Goal: Find specific page/section

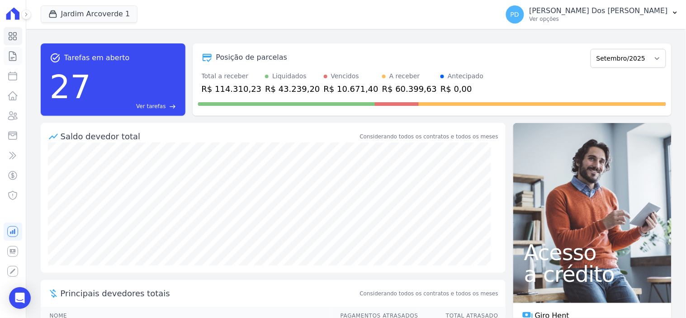
click at [15, 53] on icon at bounding box center [13, 56] width 7 height 9
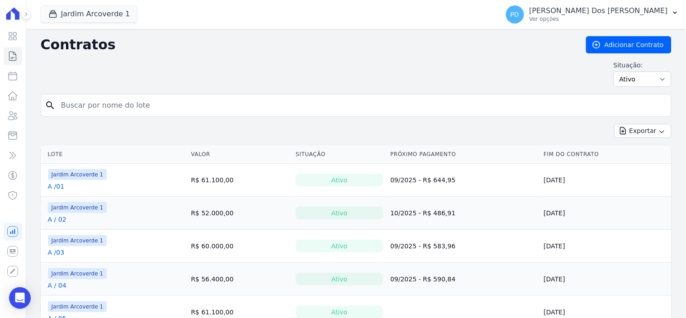
click at [110, 104] on input "search" at bounding box center [362, 105] width 612 height 18
type input "k / 06"
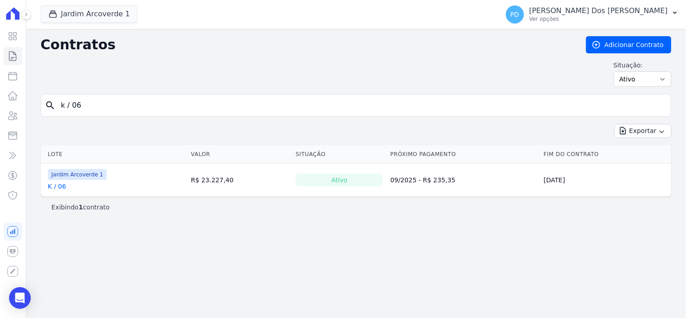
click at [57, 187] on link "K / 06" at bounding box center [57, 186] width 19 height 9
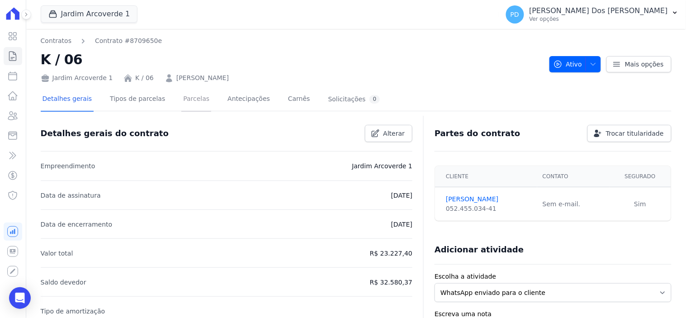
click at [184, 101] on link "Parcelas" at bounding box center [196, 100] width 30 height 24
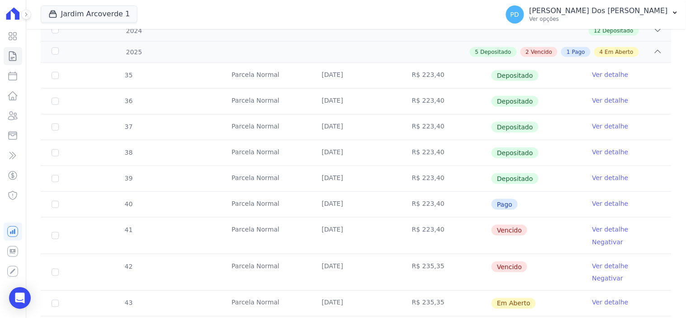
scroll to position [201, 0]
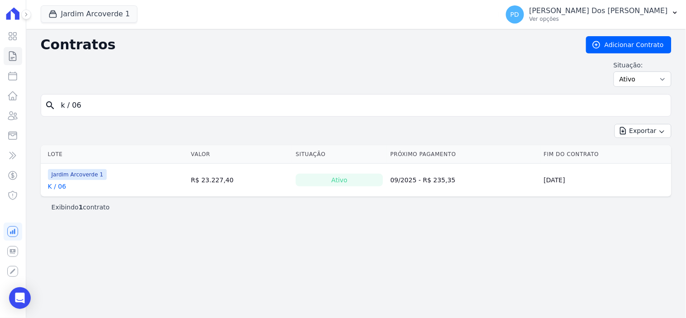
click at [96, 108] on input "k / 06" at bounding box center [362, 105] width 612 height 18
type input "k / 07"
click at [56, 187] on link "K / 07" at bounding box center [57, 186] width 19 height 9
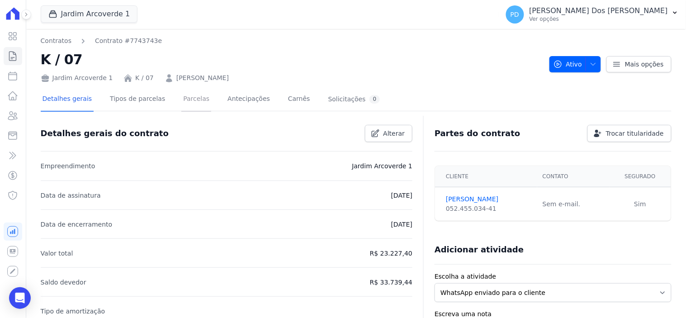
click at [189, 98] on link "Parcelas" at bounding box center [196, 100] width 30 height 24
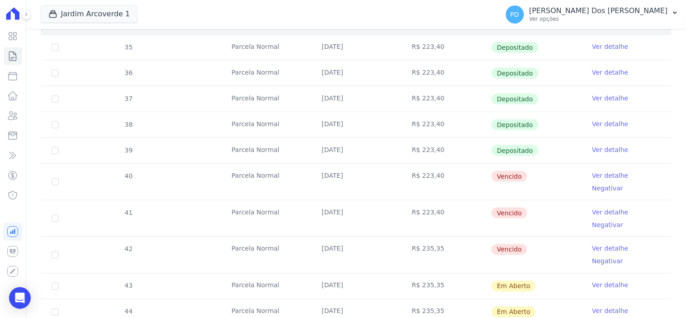
scroll to position [251, 0]
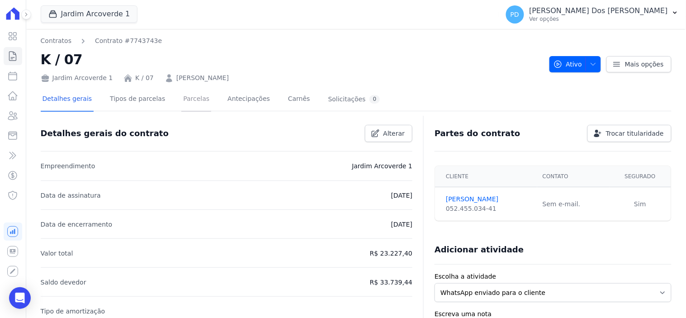
click at [187, 102] on link "Parcelas" at bounding box center [196, 100] width 30 height 24
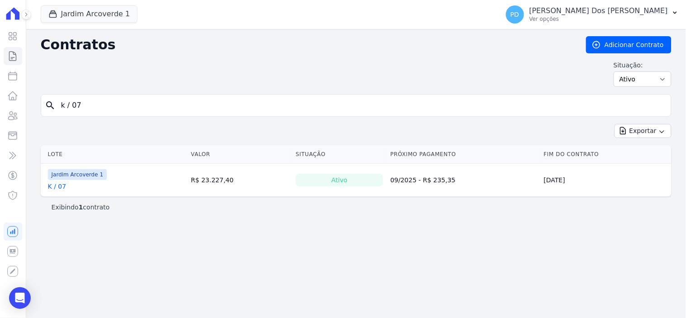
click at [88, 109] on input "k / 07" at bounding box center [362, 105] width 612 height 18
type input "k / 08"
click at [56, 189] on link "K / 08" at bounding box center [57, 186] width 19 height 9
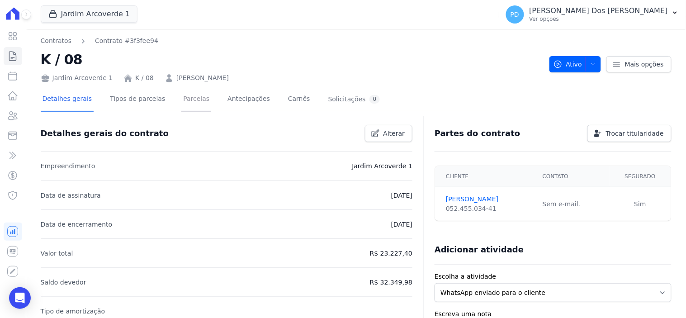
click at [192, 101] on link "Parcelas" at bounding box center [196, 100] width 30 height 24
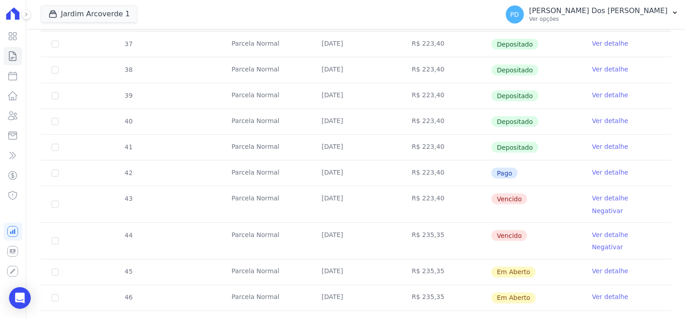
scroll to position [201, 0]
